Goal: Task Accomplishment & Management: Manage account settings

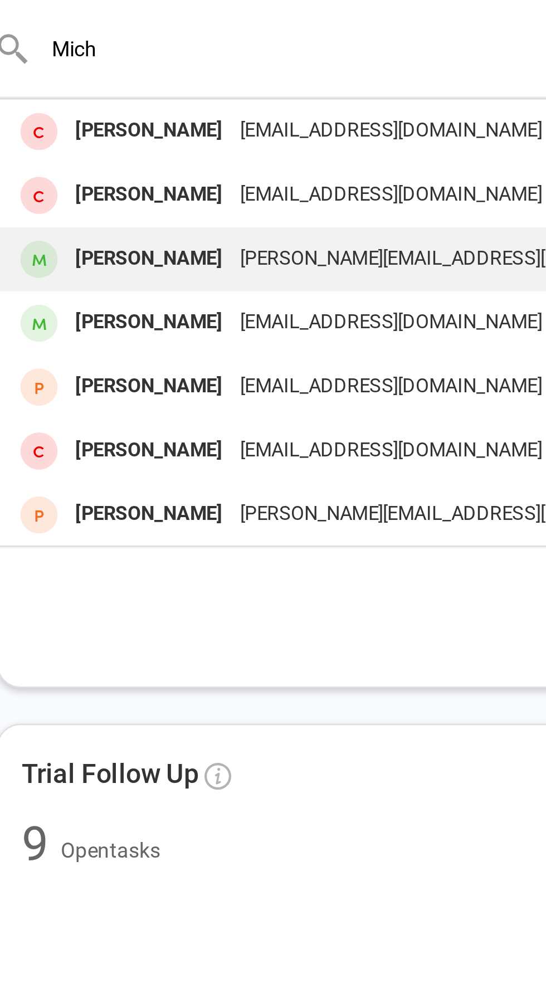
type input "Mich"
click at [90, 100] on div "[PERSON_NAME]" at bounding box center [111, 97] width 62 height 16
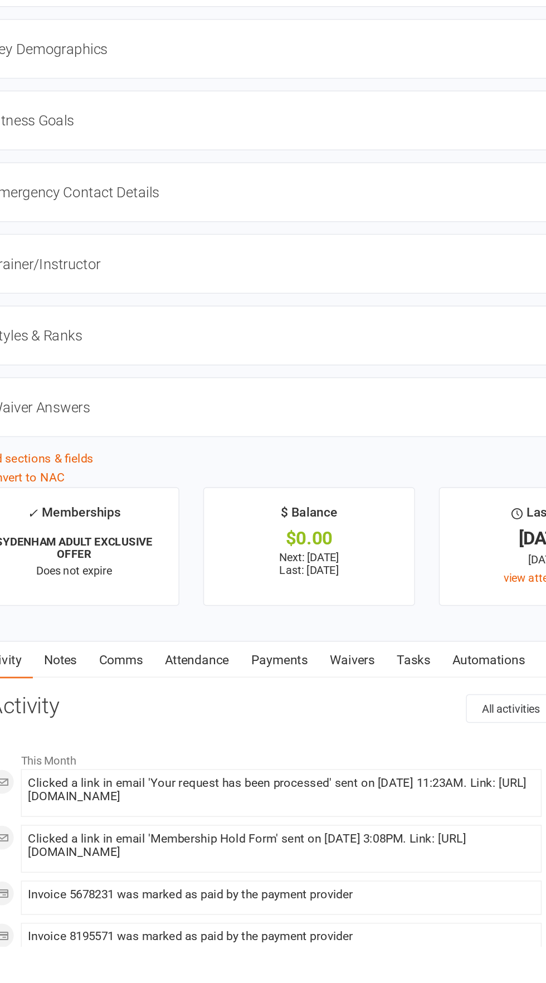
scroll to position [600, 0]
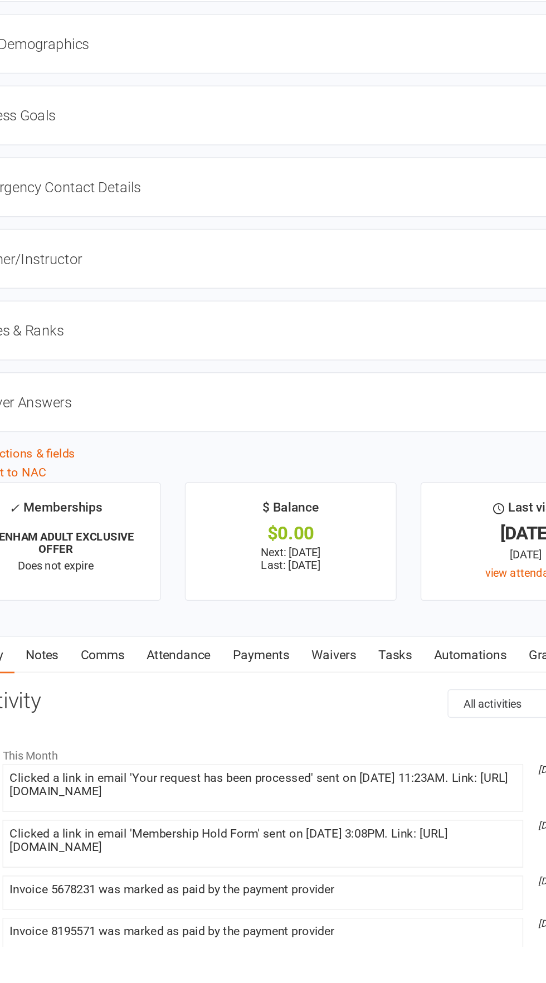
click at [287, 786] on link "Payments" at bounding box center [270, 779] width 55 height 26
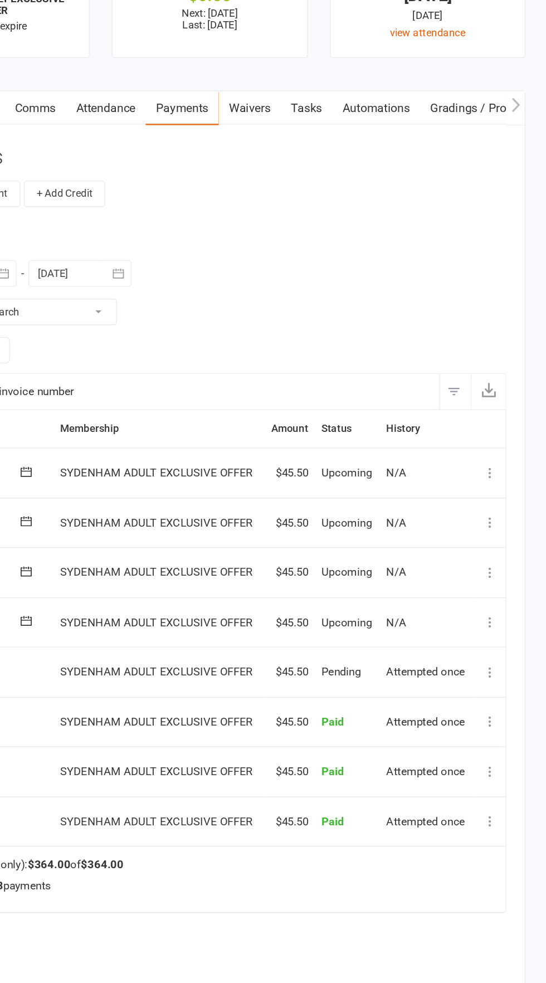
scroll to position [1137, 0]
click at [510, 628] on button at bounding box center [503, 629] width 13 height 13
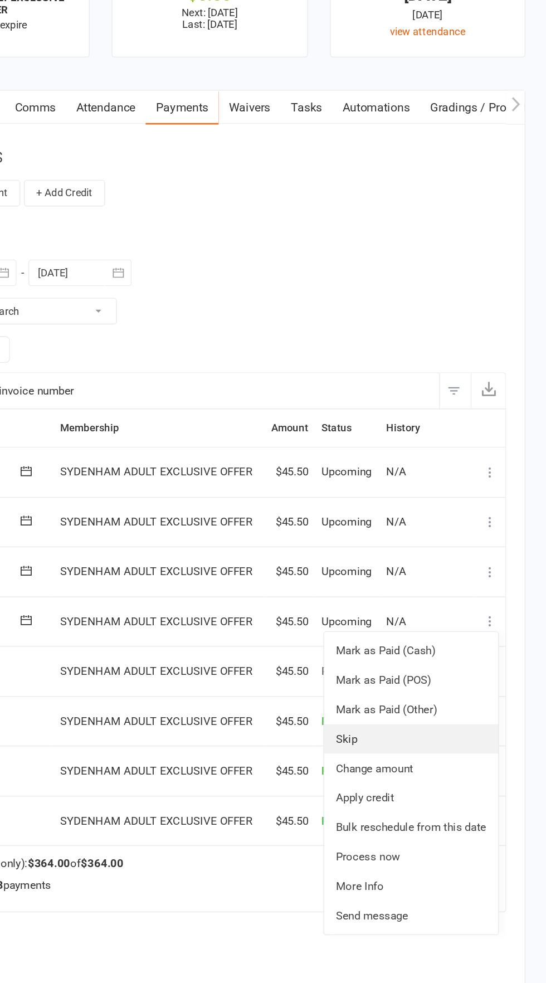
click at [423, 721] on link "Skip" at bounding box center [443, 718] width 131 height 22
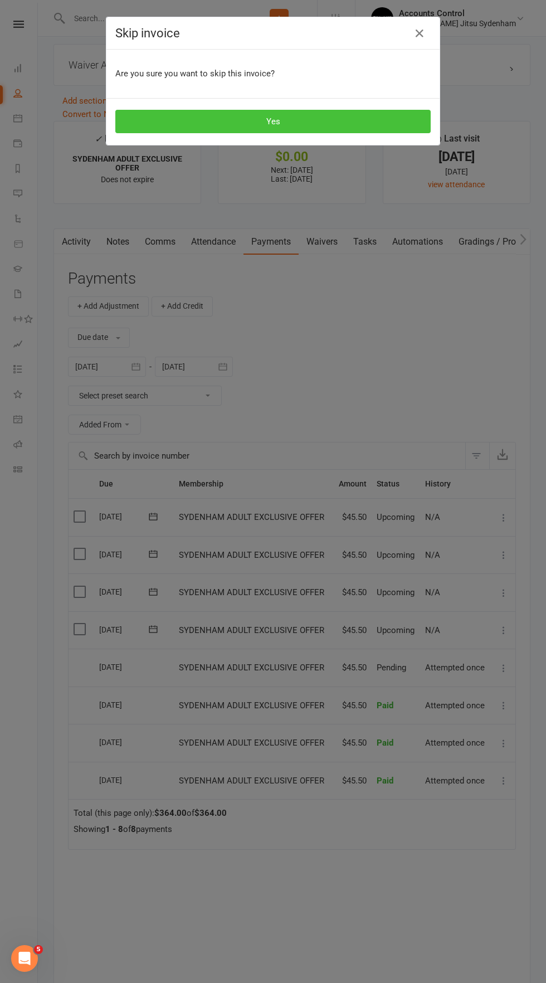
click at [163, 121] on button "Yes" at bounding box center [272, 121] width 315 height 23
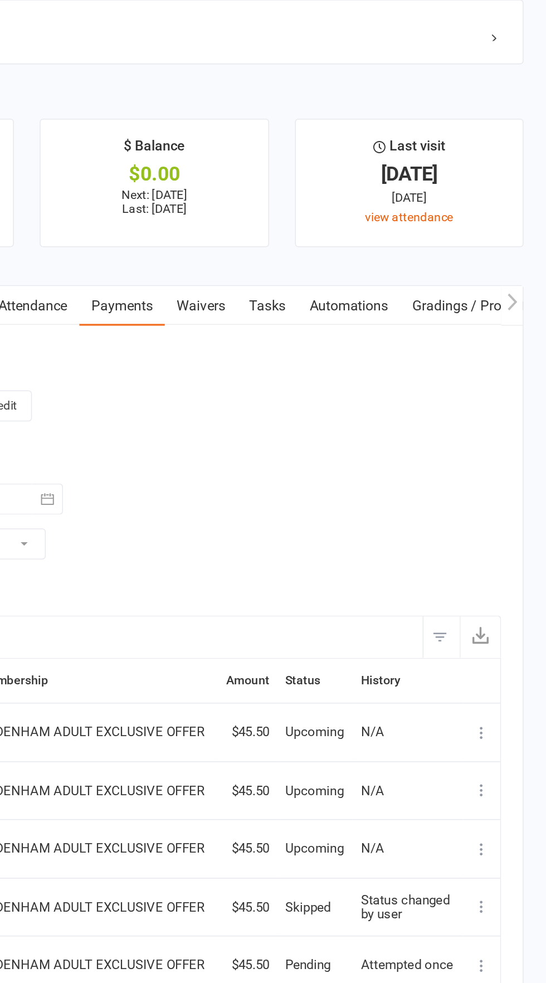
scroll to position [896, 0]
click at [521, 826] on div "Activity Notes Comms Attendance Payments Waivers Tasks Automations Gradings / P…" at bounding box center [291, 861] width 477 height 782
click at [508, 829] on icon at bounding box center [503, 833] width 11 height 11
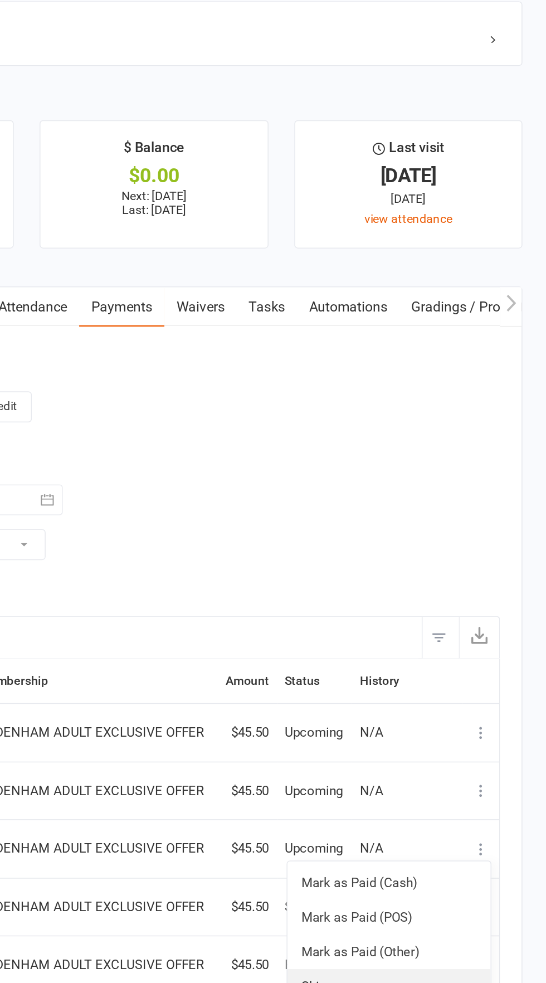
click at [418, 920] on link "Skip" at bounding box center [443, 922] width 131 height 22
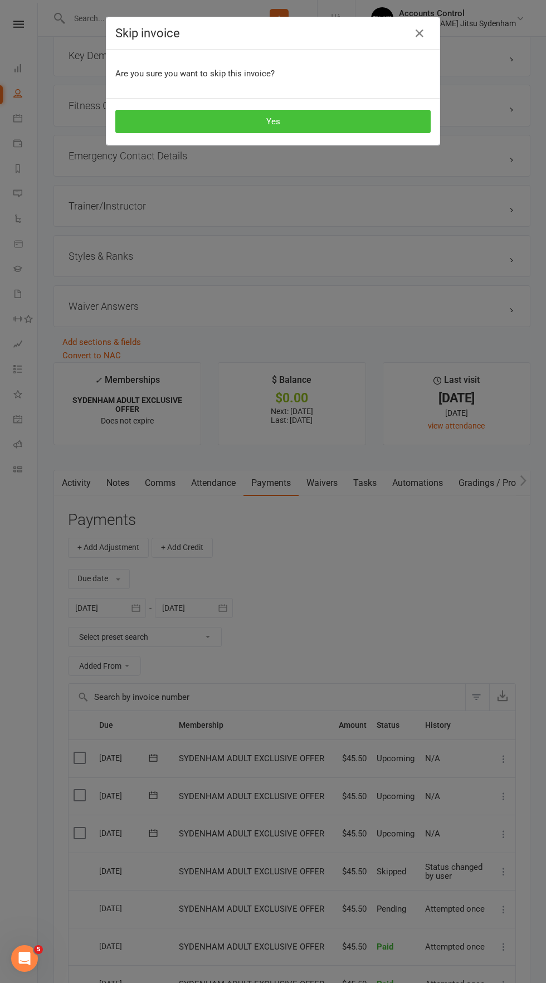
click at [151, 122] on button "Yes" at bounding box center [272, 121] width 315 height 23
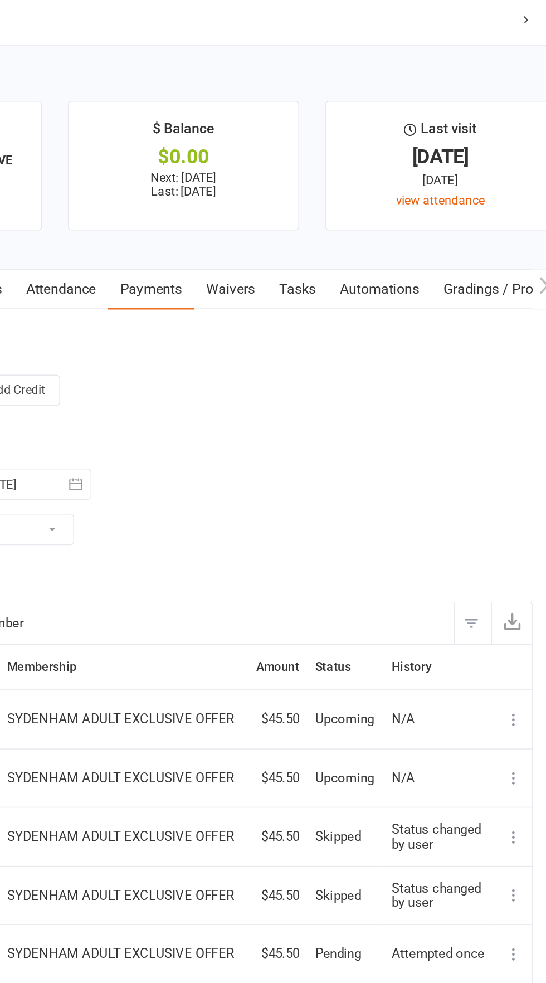
scroll to position [893, 0]
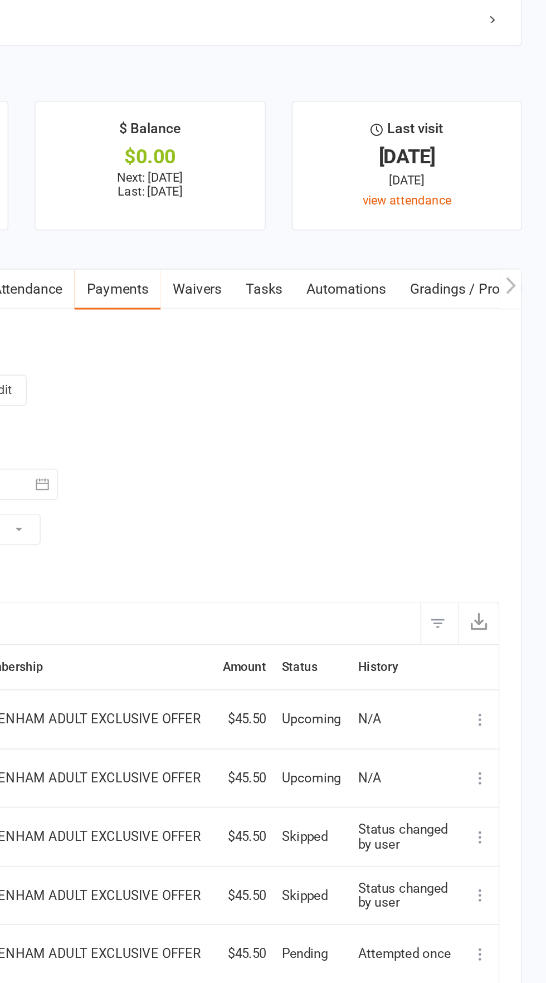
click at [505, 797] on icon at bounding box center [503, 798] width 11 height 11
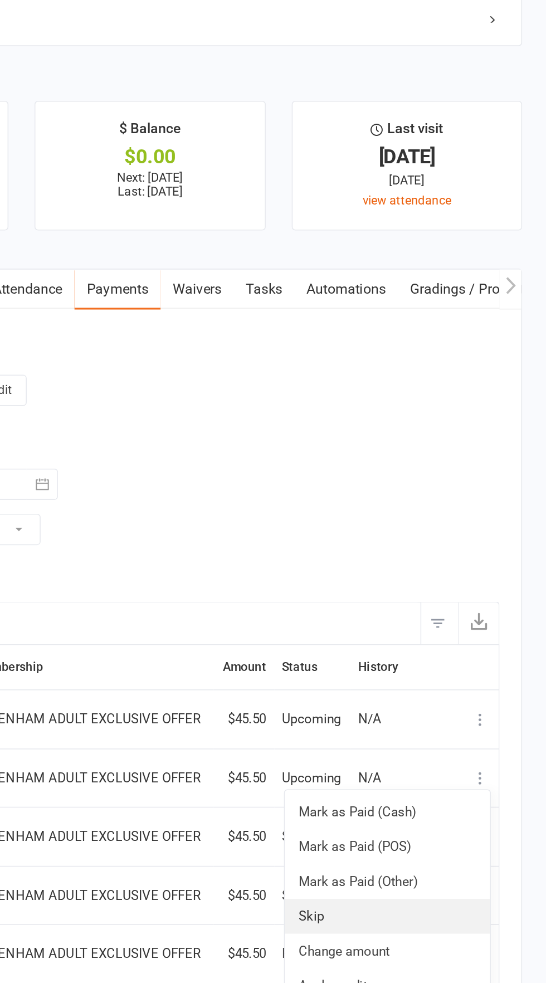
click at [408, 882] on link "Skip" at bounding box center [443, 887] width 131 height 22
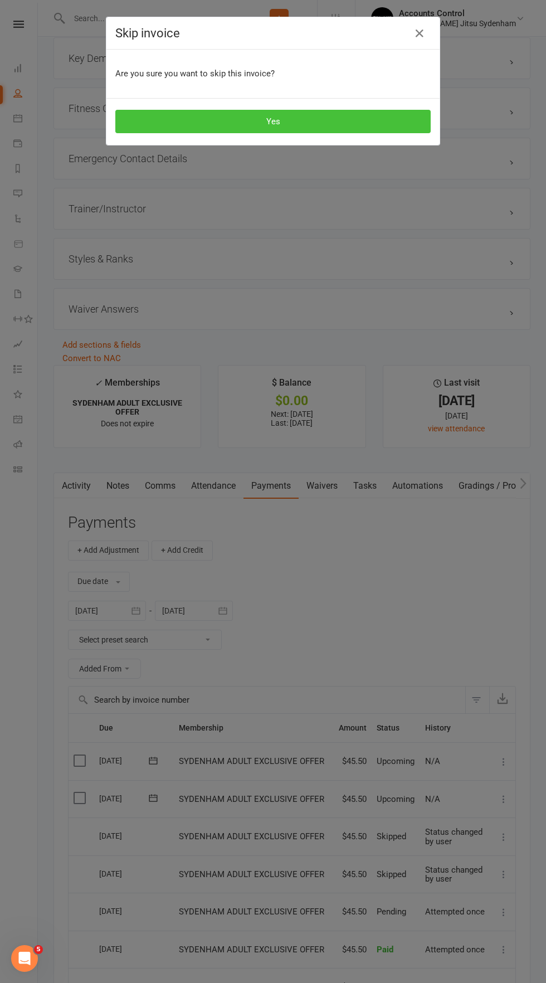
click at [145, 120] on button "Yes" at bounding box center [272, 121] width 315 height 23
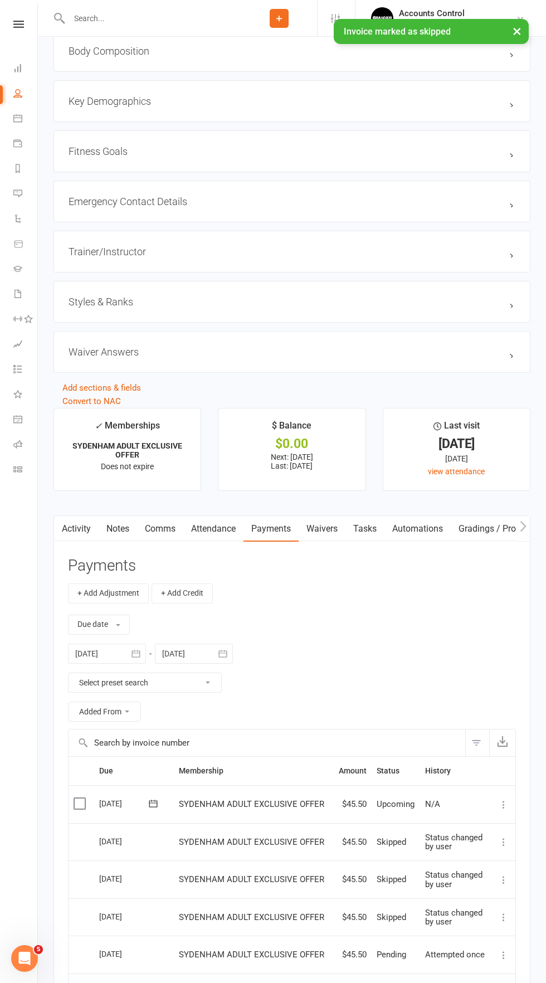
scroll to position [852, 0]
click at [508, 801] on icon at bounding box center [503, 802] width 11 height 11
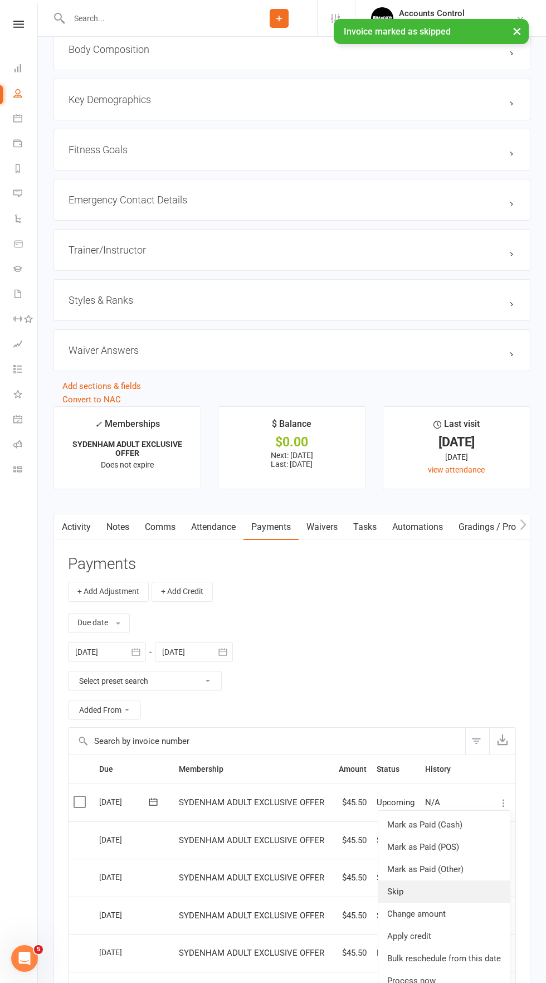
click at [414, 895] on link "Skip" at bounding box center [443, 891] width 131 height 22
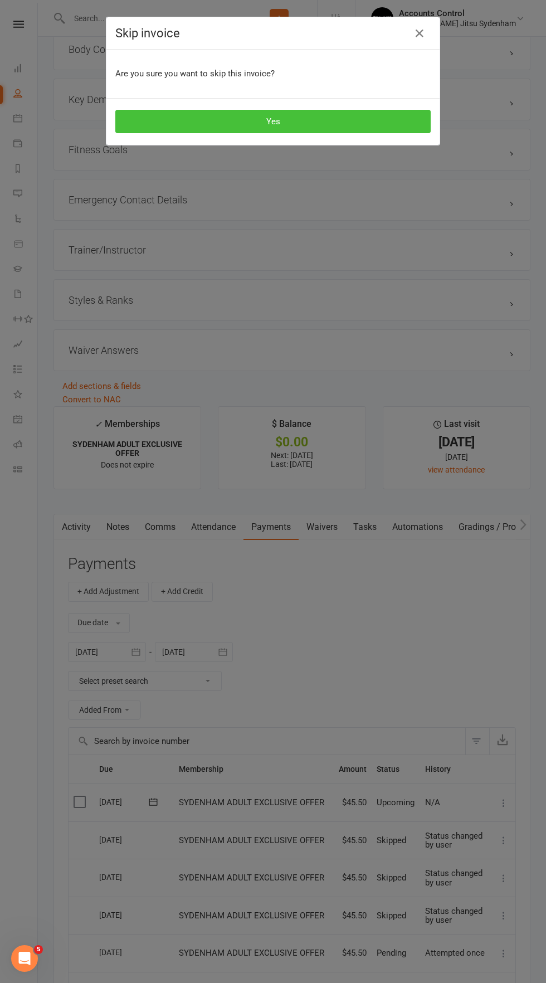
click at [226, 115] on button "Yes" at bounding box center [272, 121] width 315 height 23
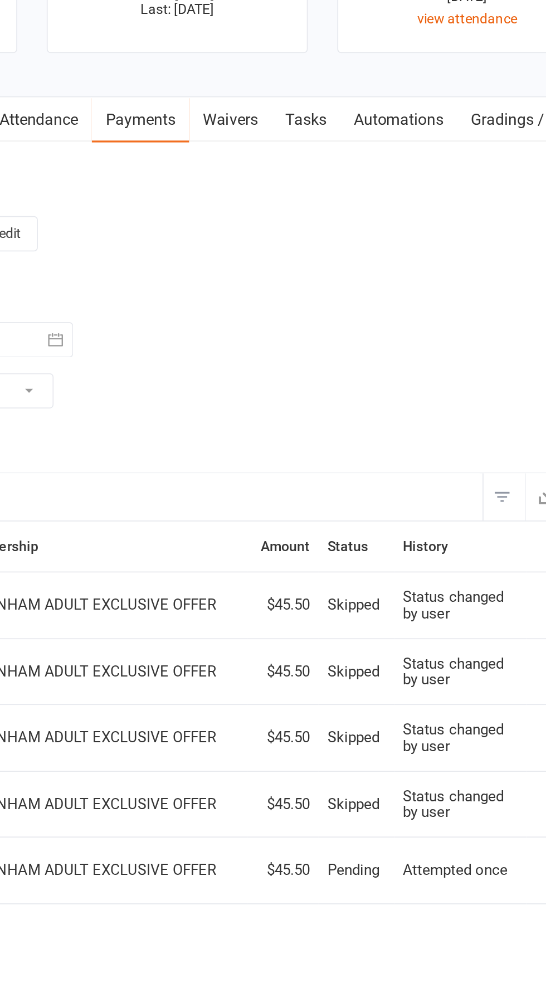
scroll to position [849, 0]
